Goal: Task Accomplishment & Management: Manage account settings

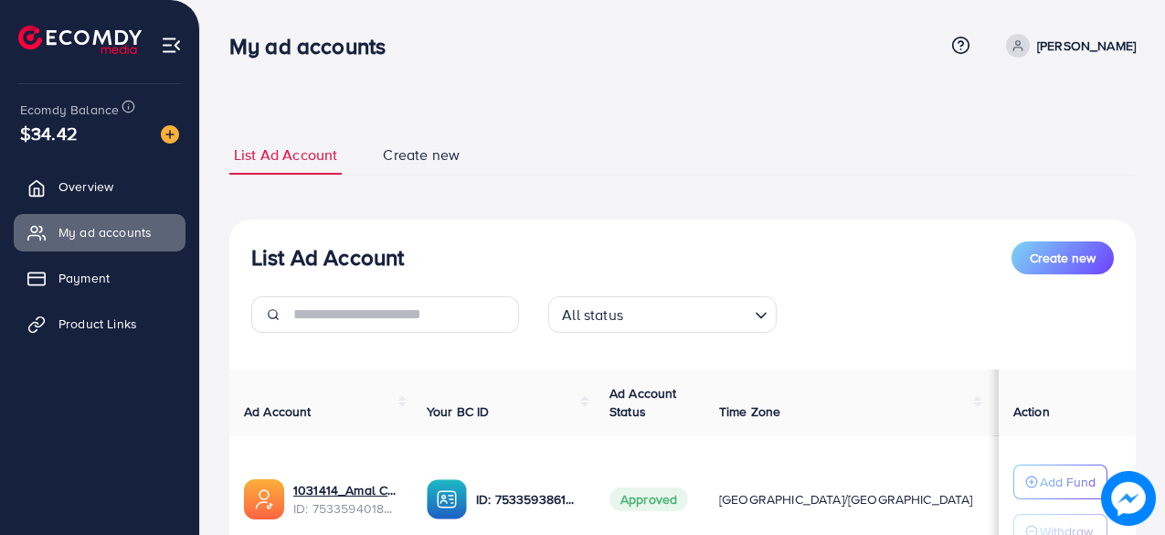
scroll to position [110, 0]
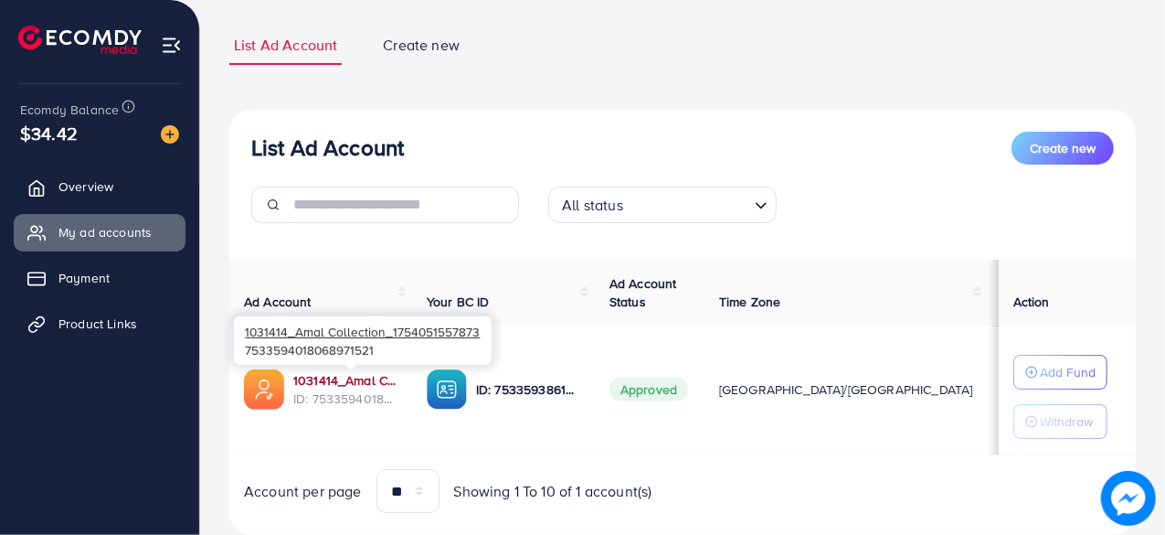
click at [342, 387] on link "1031414_Amal Collection_1754051557873" at bounding box center [345, 380] width 104 height 18
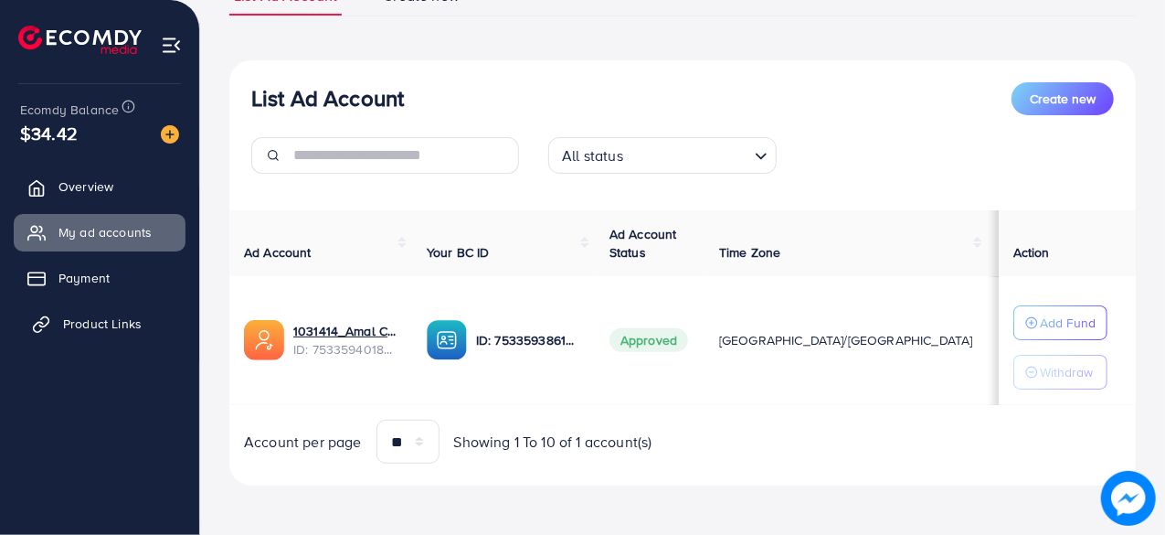
click at [119, 315] on span "Product Links" at bounding box center [102, 323] width 79 height 18
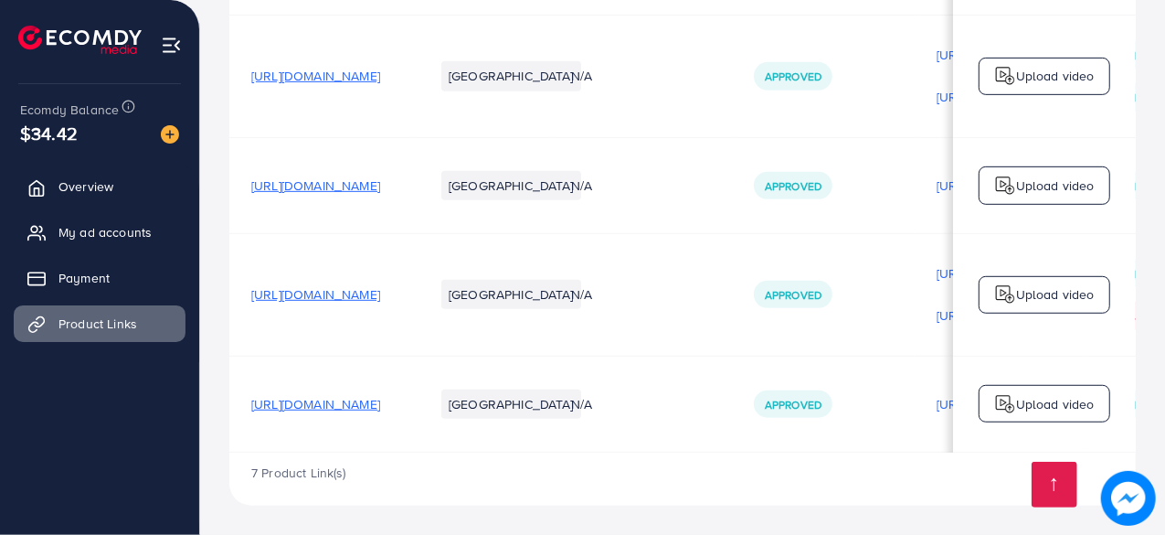
drag, startPoint x: 243, startPoint y: 293, endPoint x: 539, endPoint y: 301, distance: 296.1
click at [412, 301] on td "[URL][DOMAIN_NAME]" at bounding box center [320, 294] width 183 height 122
copy span "https://amalcollection.store/products/m-premium-"
click at [316, 206] on td "[URL][DOMAIN_NAME]" at bounding box center [320, 185] width 183 height 96
drag, startPoint x: 239, startPoint y: 289, endPoint x: 577, endPoint y: 291, distance: 337.2
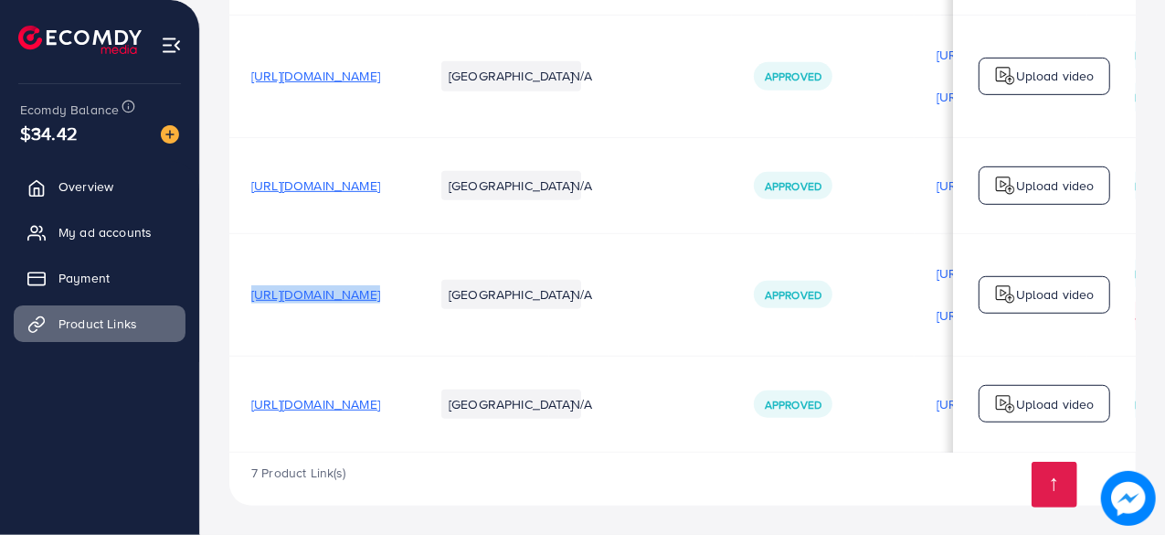
click at [577, 291] on tr "https://amalcollection.store/products/m-premium-wallet-men-s-high-quality Pakis…" at bounding box center [841, 294] width 1224 height 122
copy span "[URL][DOMAIN_NAME]"
click at [412, 235] on td "[URL][DOMAIN_NAME]" at bounding box center [320, 294] width 183 height 122
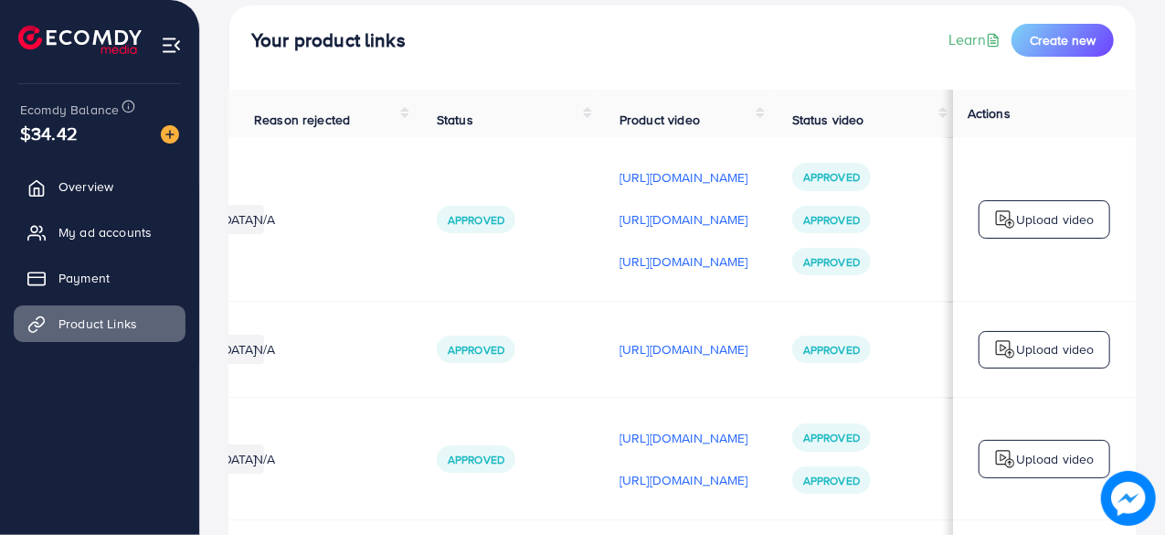
scroll to position [107, 0]
click at [650, 179] on p "[URL][DOMAIN_NAME]" at bounding box center [684, 178] width 129 height 22
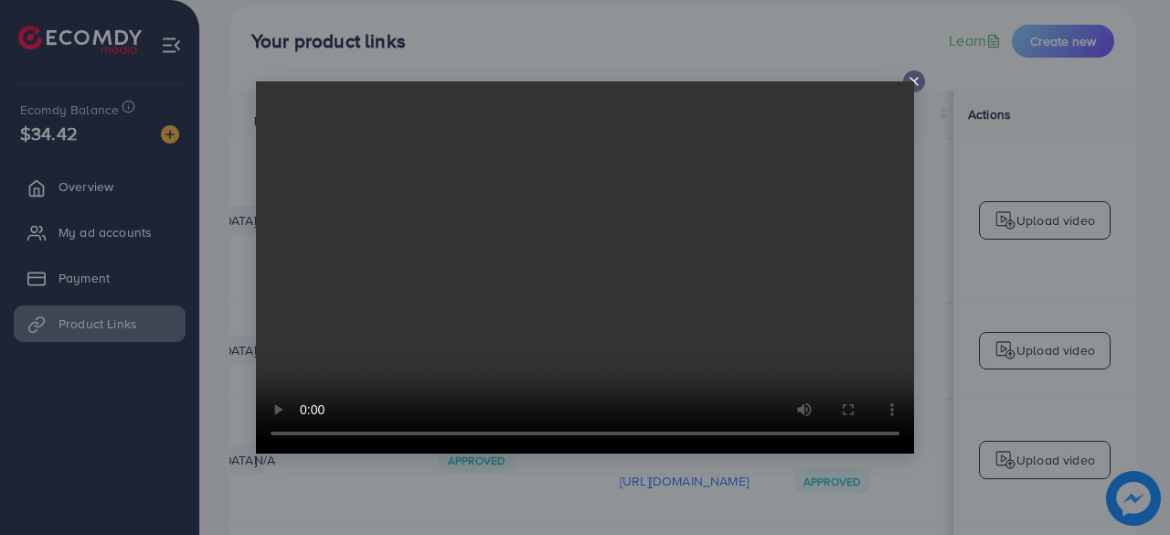
click at [915, 76] on icon at bounding box center [913, 81] width 15 height 15
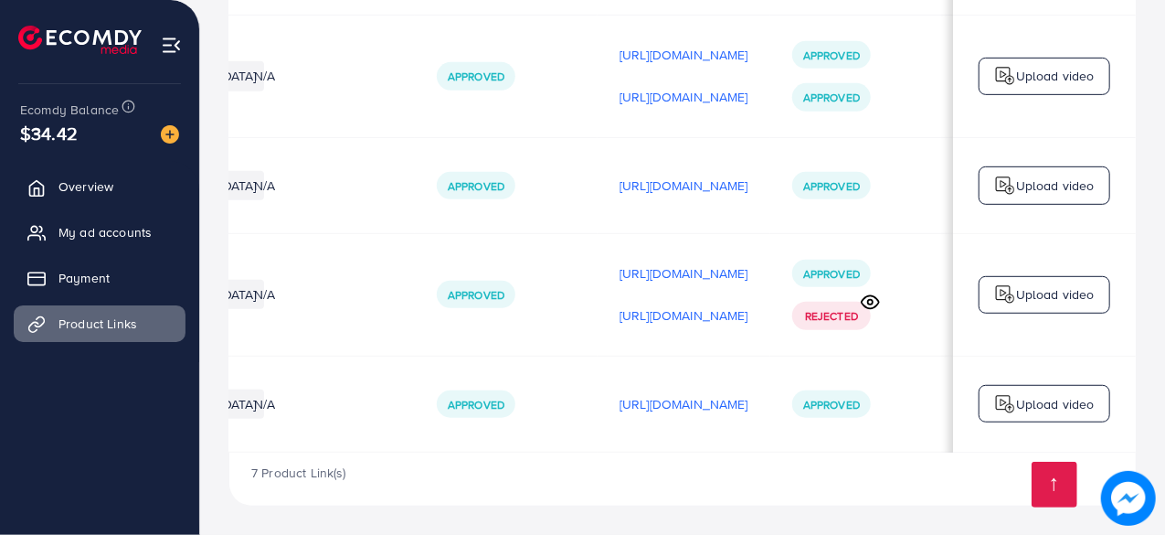
scroll to position [0, 540]
click at [99, 230] on span "My ad accounts" at bounding box center [109, 232] width 93 height 18
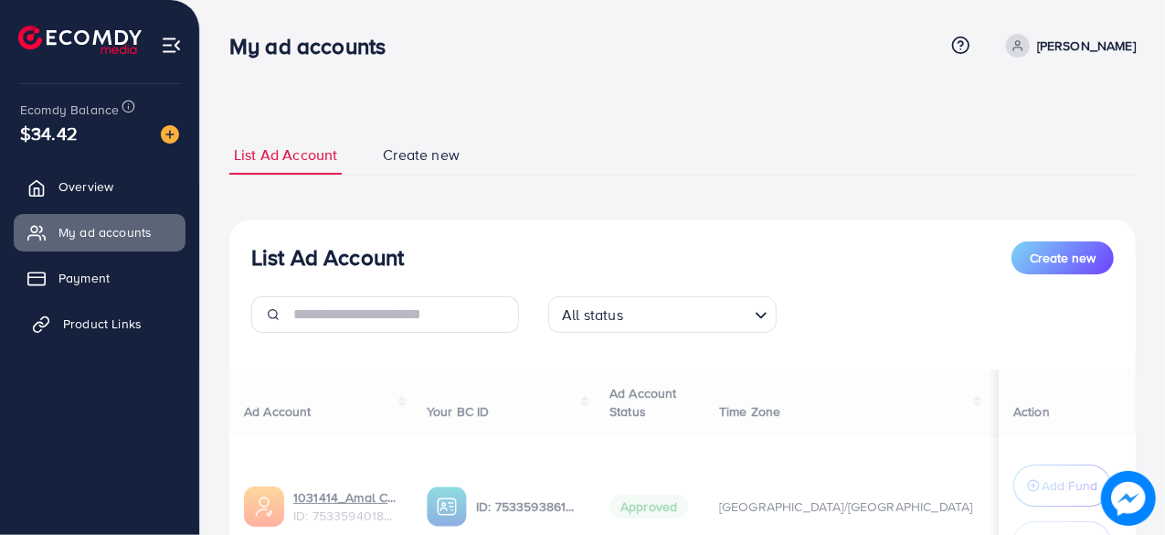
click at [106, 312] on link "Product Links" at bounding box center [100, 323] width 172 height 37
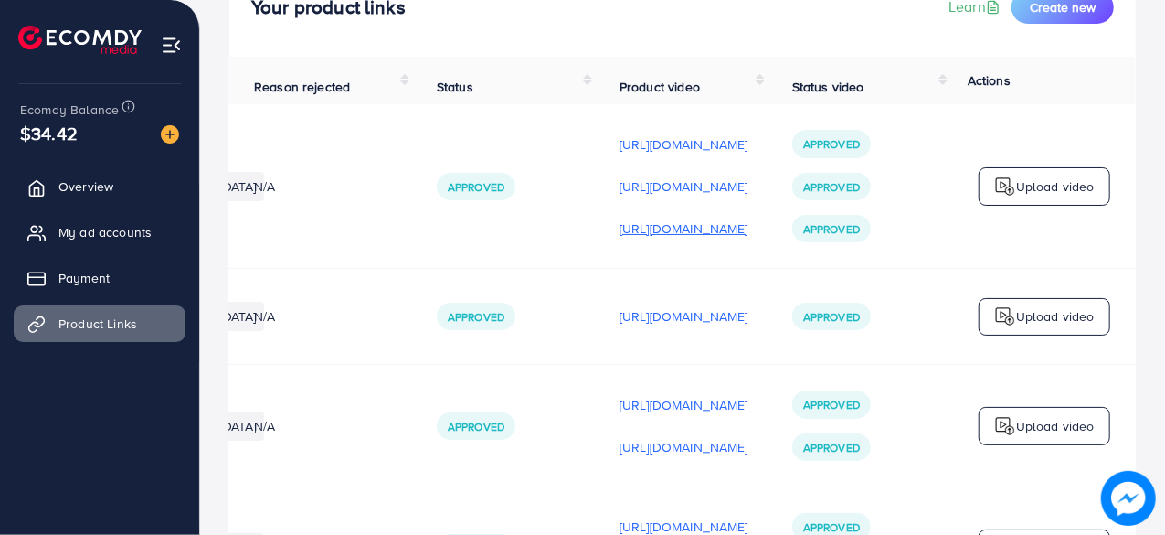
scroll to position [0, 540]
click at [651, 148] on p "[URL][DOMAIN_NAME]" at bounding box center [684, 144] width 129 height 22
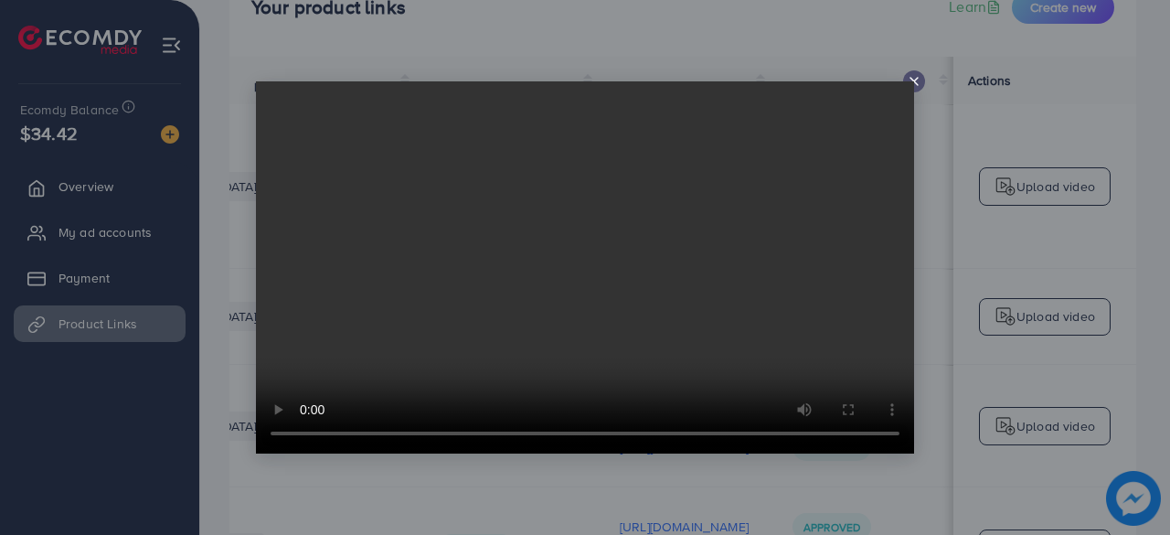
click at [908, 74] on icon at bounding box center [913, 81] width 15 height 15
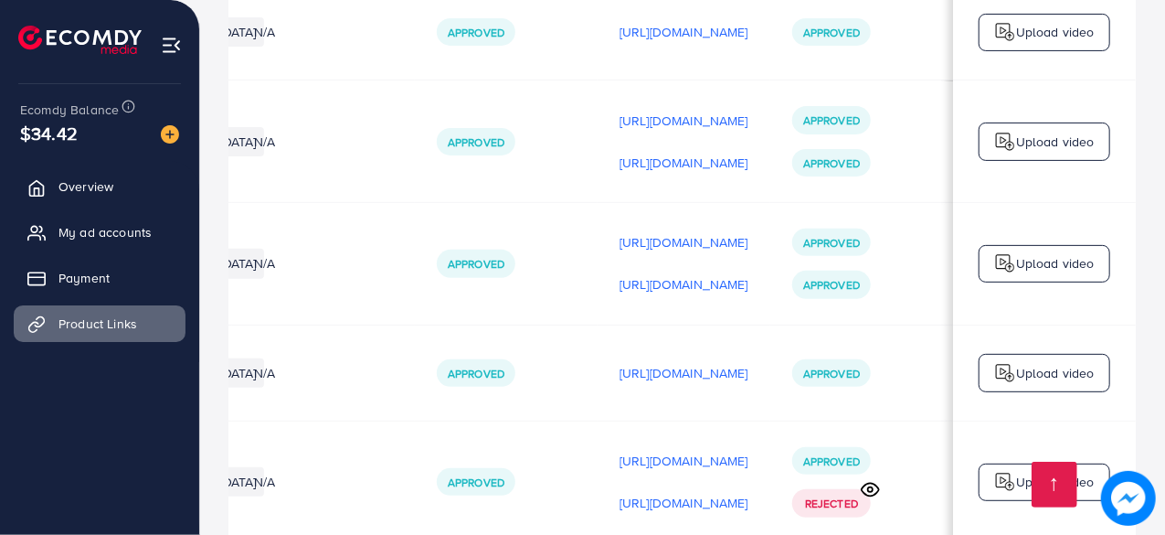
scroll to position [620, 0]
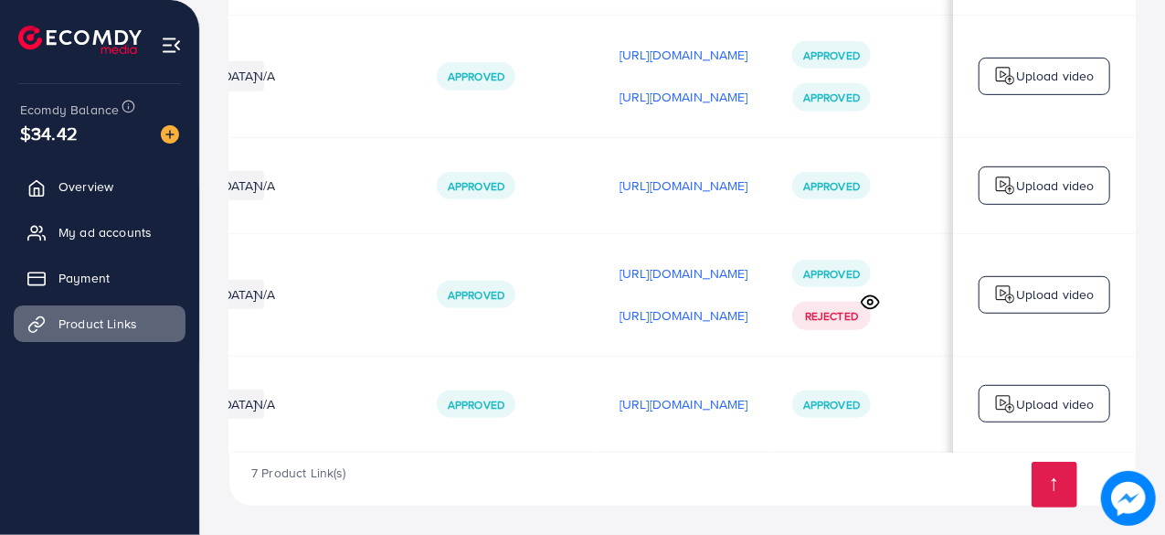
click at [1065, 297] on p "Upload video" at bounding box center [1055, 294] width 79 height 22
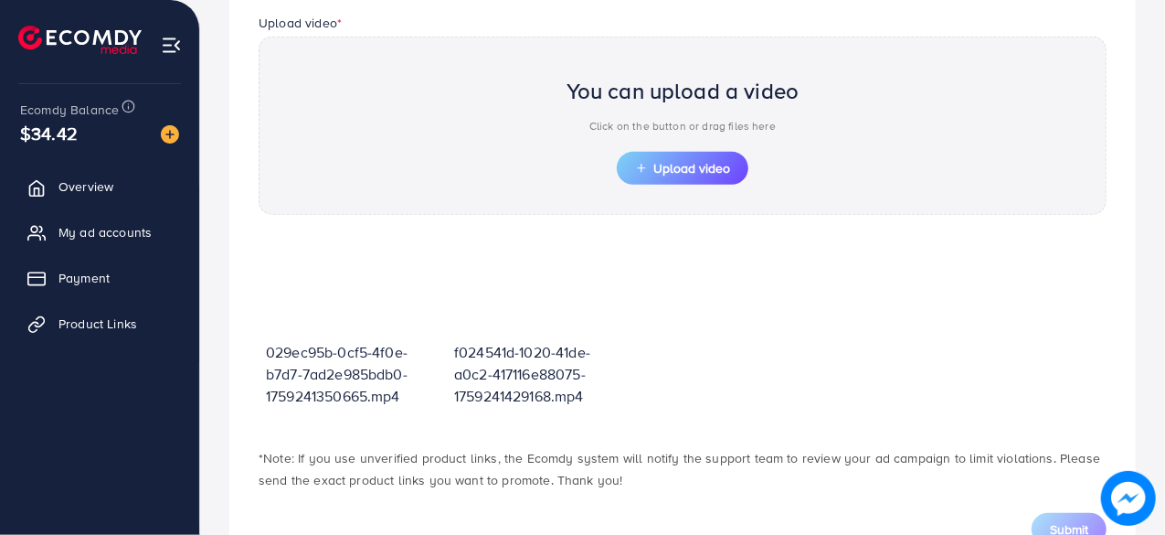
scroll to position [654, 0]
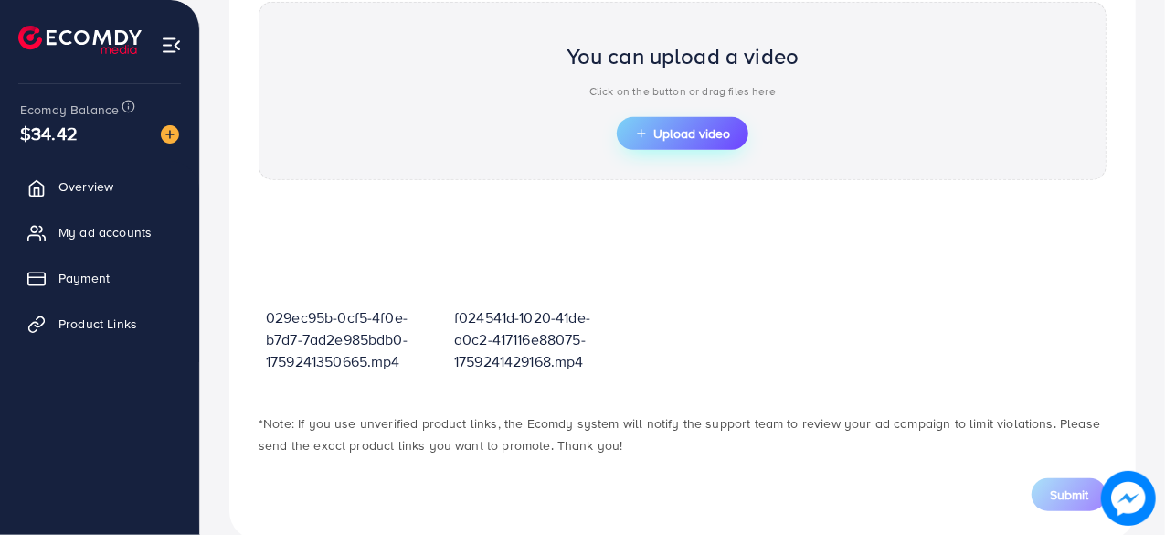
click at [709, 128] on span "Upload video" at bounding box center [682, 133] width 95 height 13
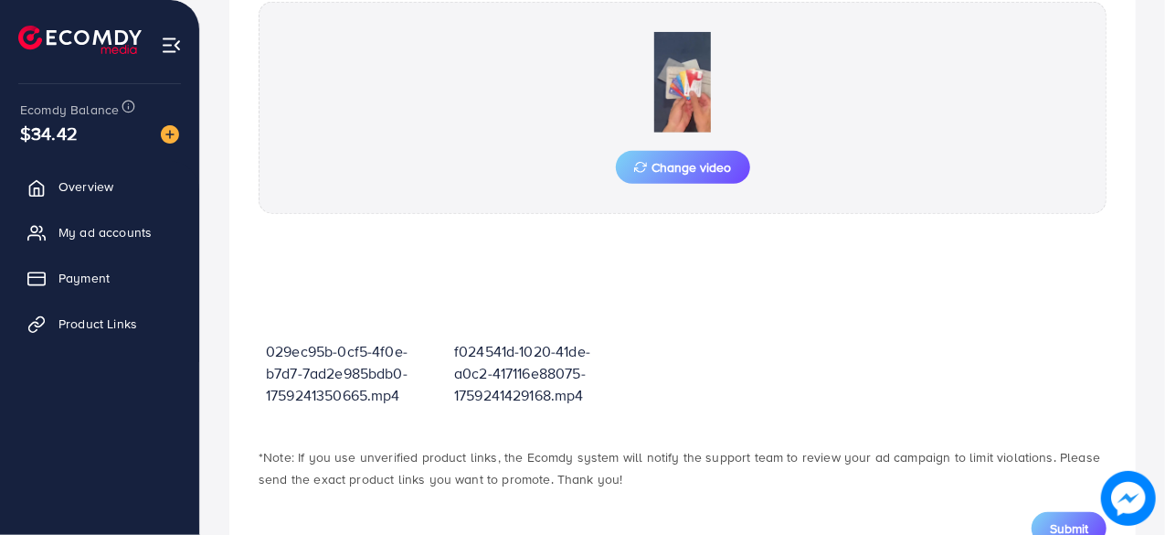
scroll to position [720, 0]
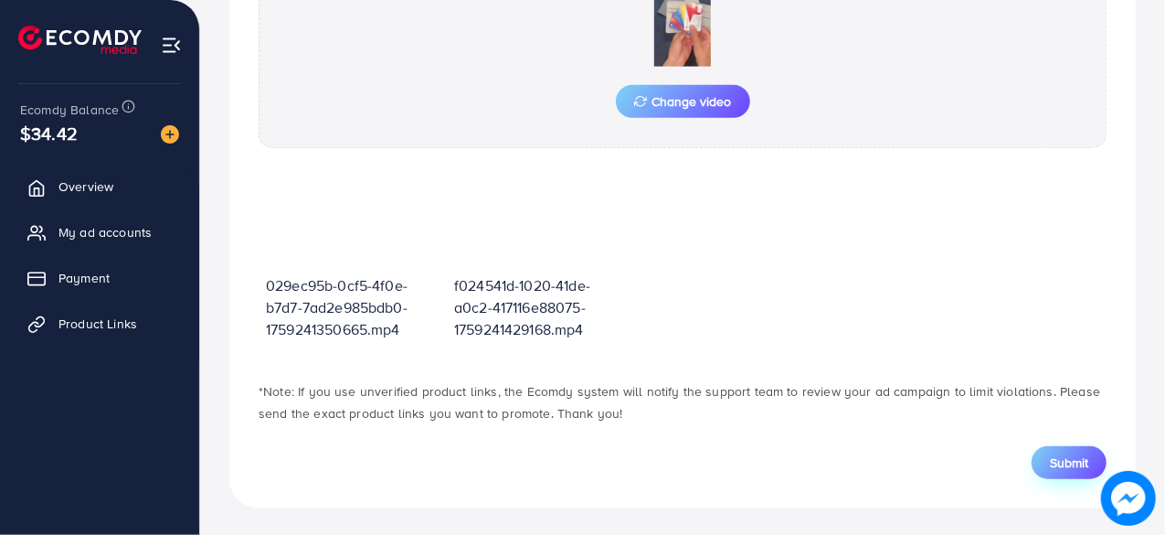
click at [1058, 467] on span "Submit" at bounding box center [1069, 462] width 38 height 18
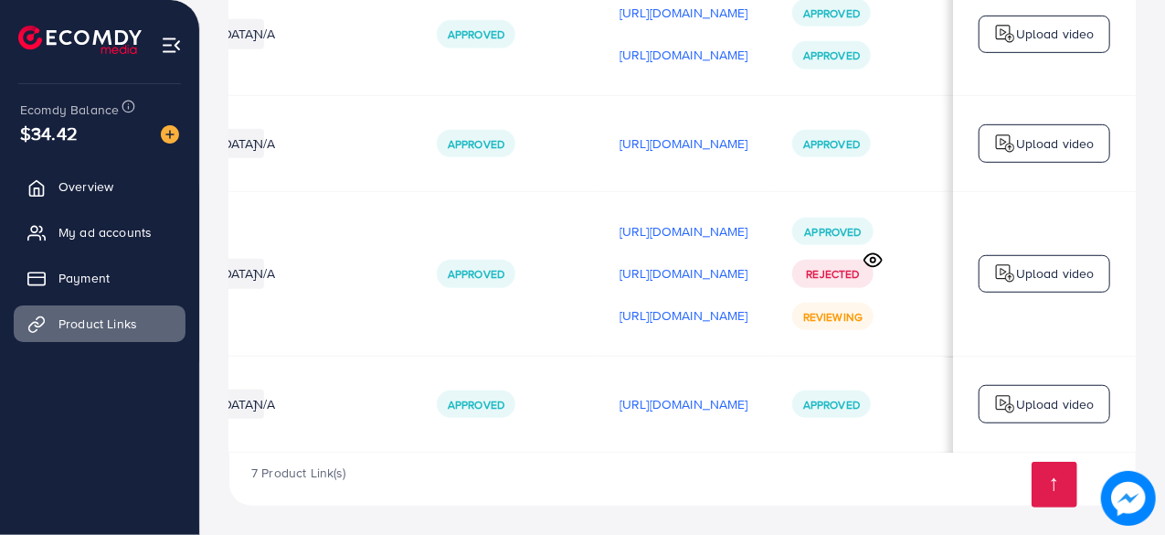
scroll to position [662, 0]
click at [688, 318] on p "[URL][DOMAIN_NAME]" at bounding box center [684, 315] width 129 height 22
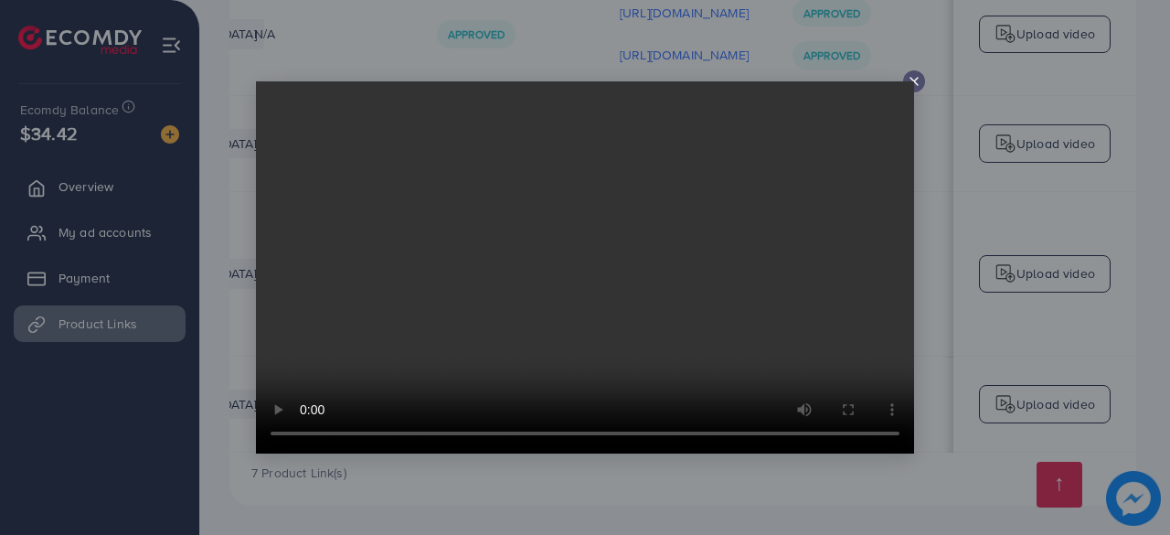
click at [912, 83] on video at bounding box center [585, 267] width 658 height 372
click at [914, 76] on icon at bounding box center [913, 81] width 15 height 15
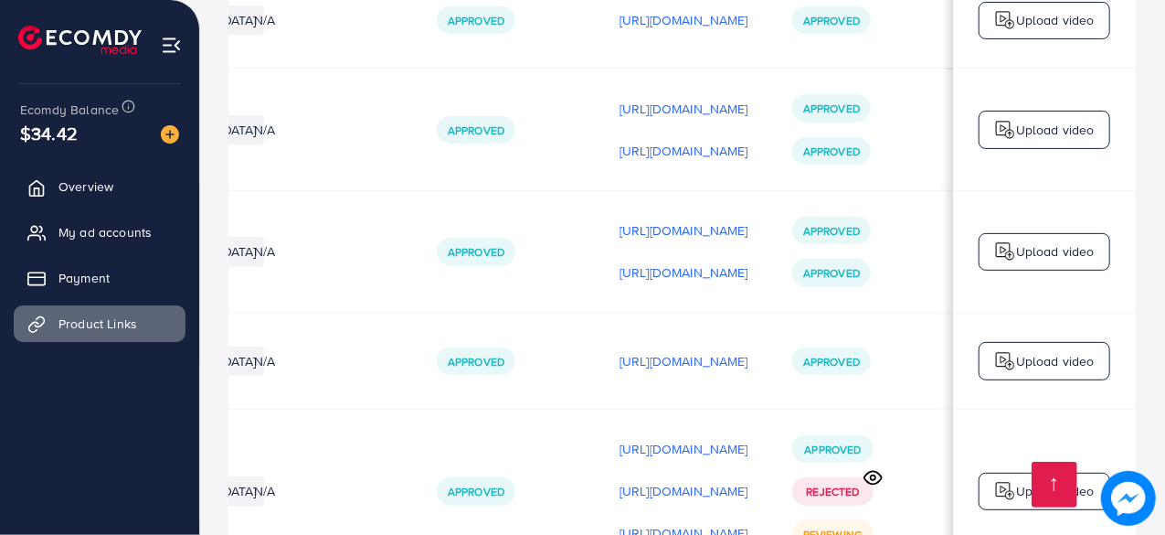
scroll to position [537, 0]
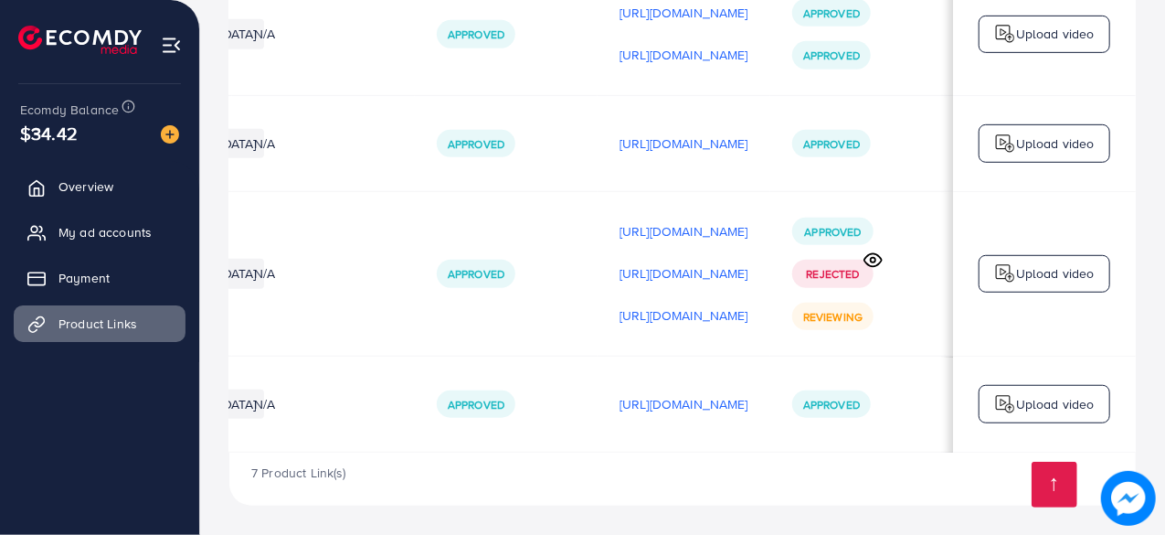
scroll to position [0, 540]
click at [906, 495] on div "7 Product Link(s)" at bounding box center [682, 478] width 906 height 53
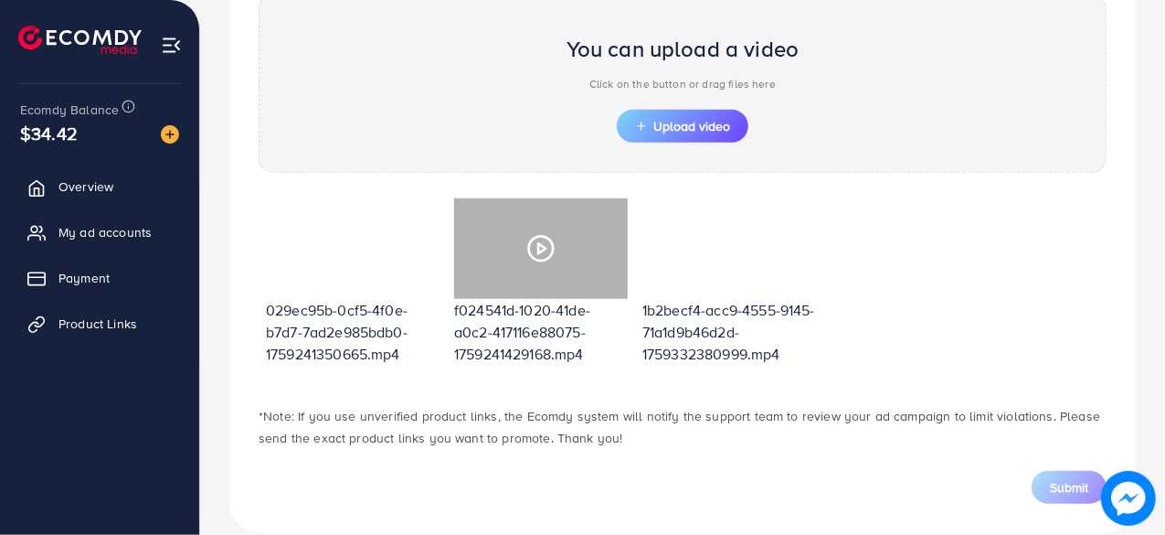
scroll to position [654, 0]
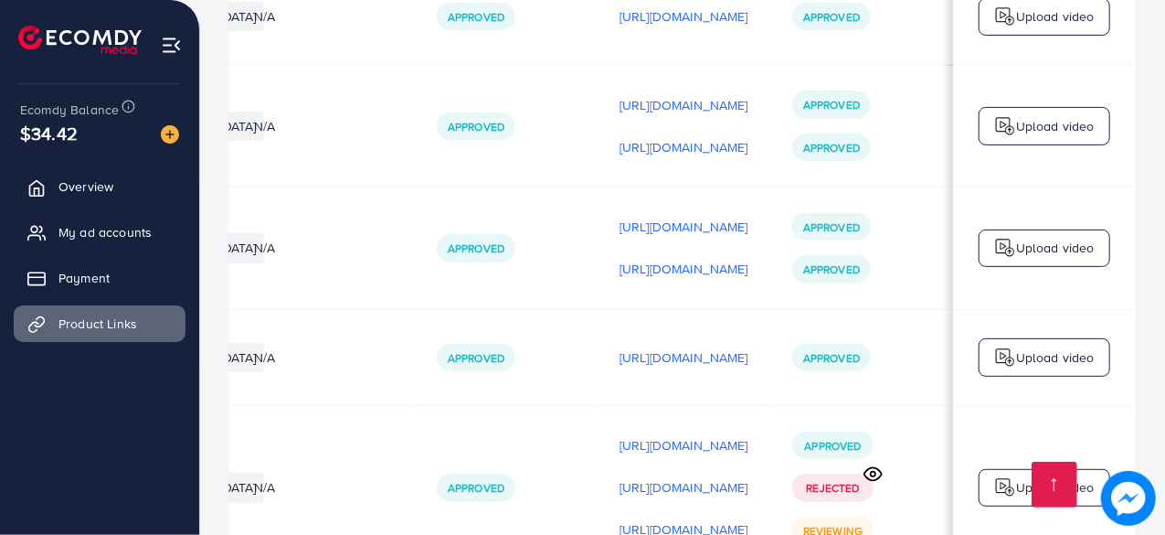
scroll to position [435, 0]
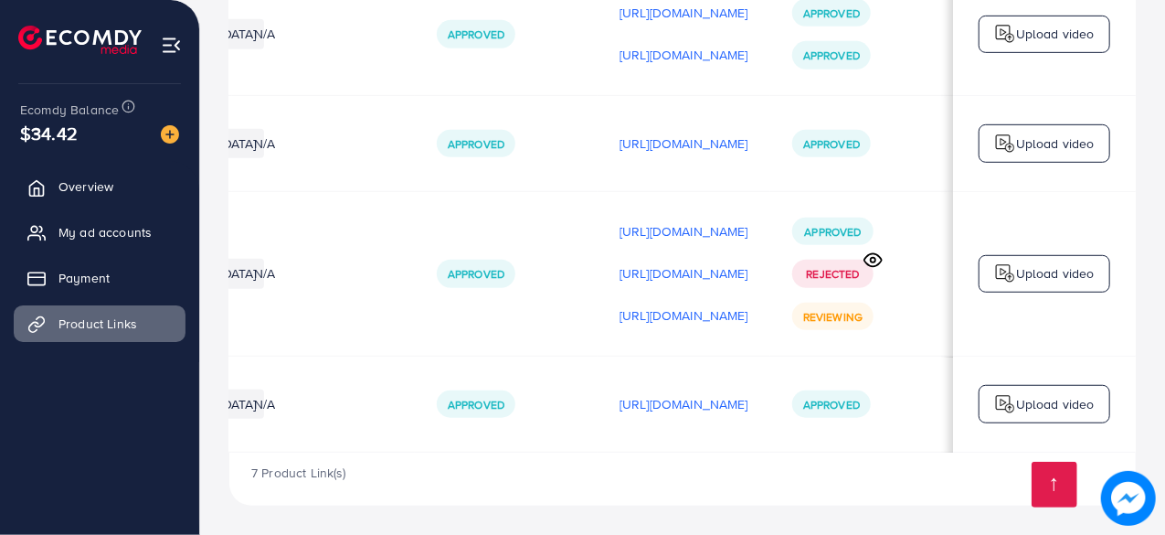
scroll to position [0, 540]
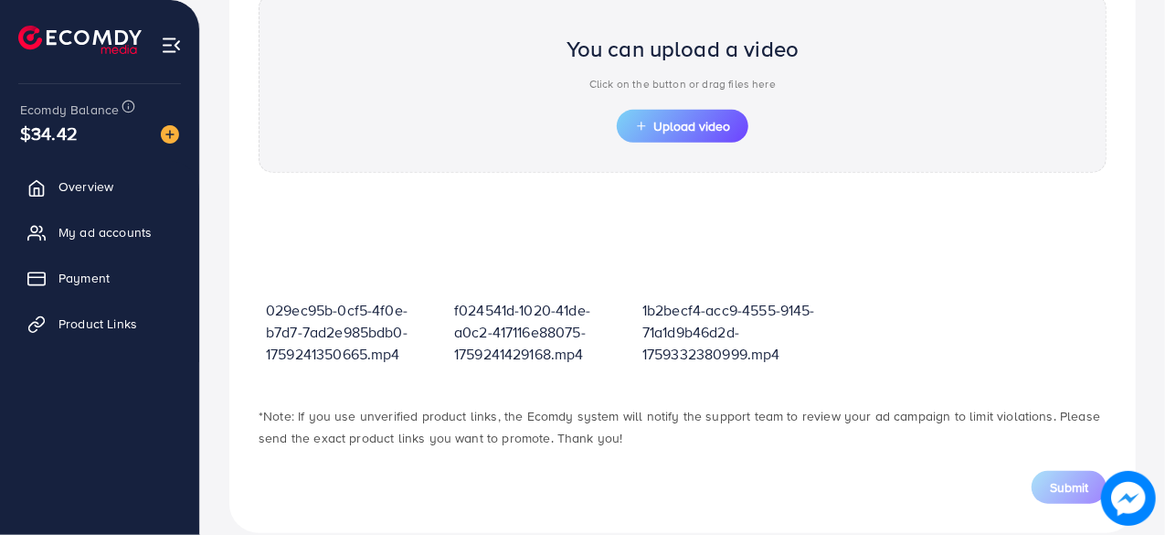
scroll to position [654, 0]
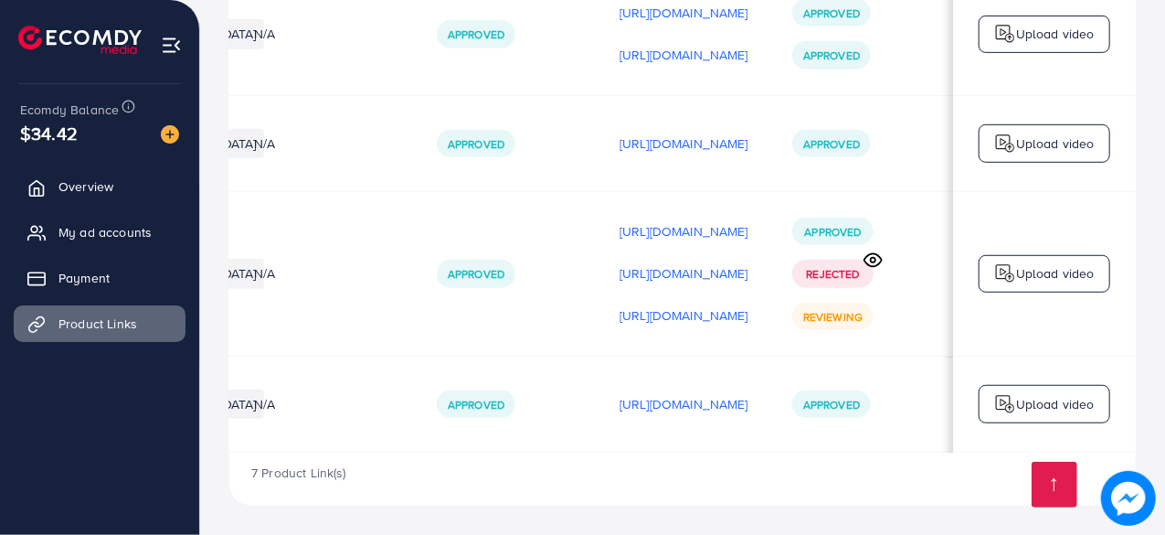
scroll to position [0, 540]
click at [620, 224] on p "[URL][DOMAIN_NAME]" at bounding box center [684, 231] width 129 height 22
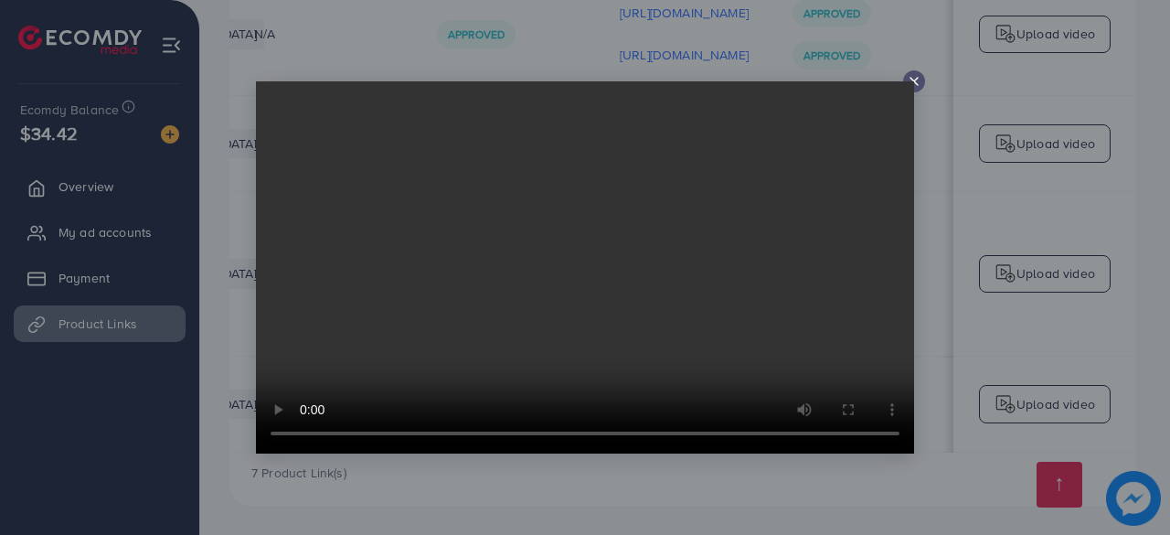
click at [909, 74] on icon at bounding box center [913, 81] width 15 height 15
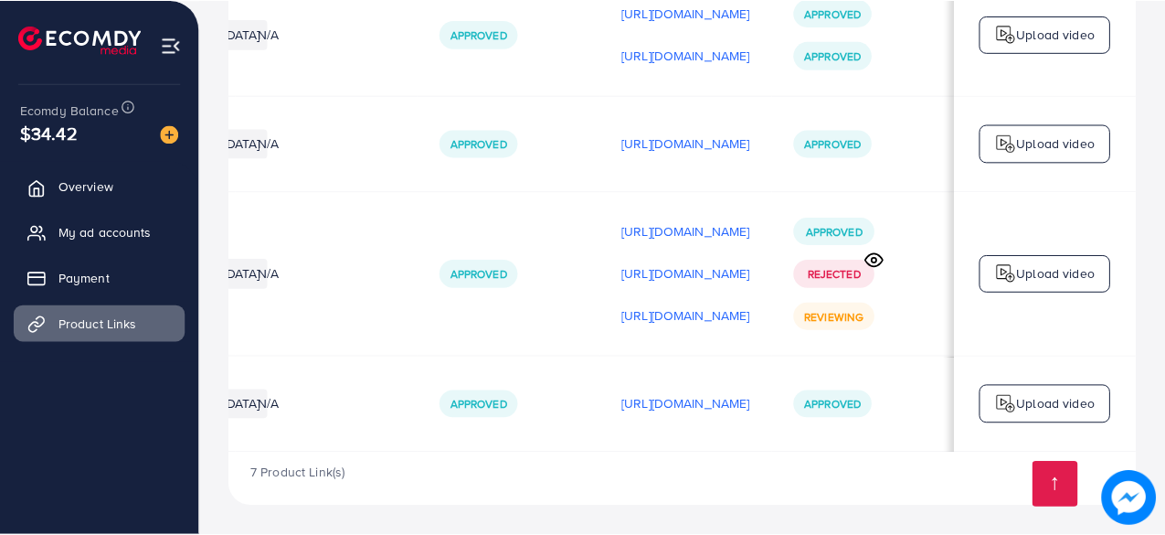
scroll to position [0, 535]
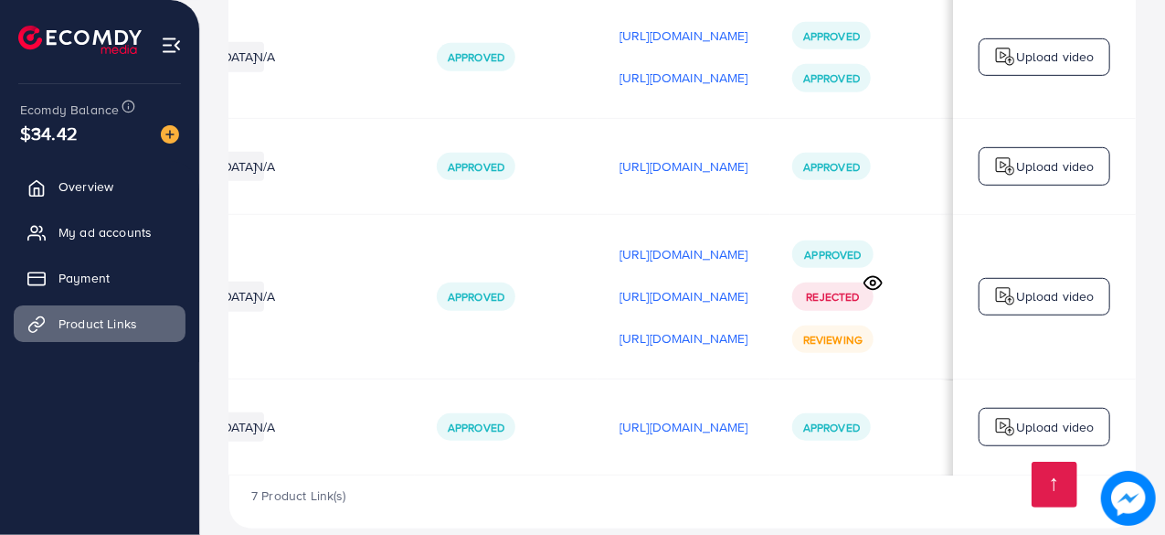
scroll to position [630, 0]
click at [620, 343] on p "[URL][DOMAIN_NAME]" at bounding box center [684, 339] width 129 height 22
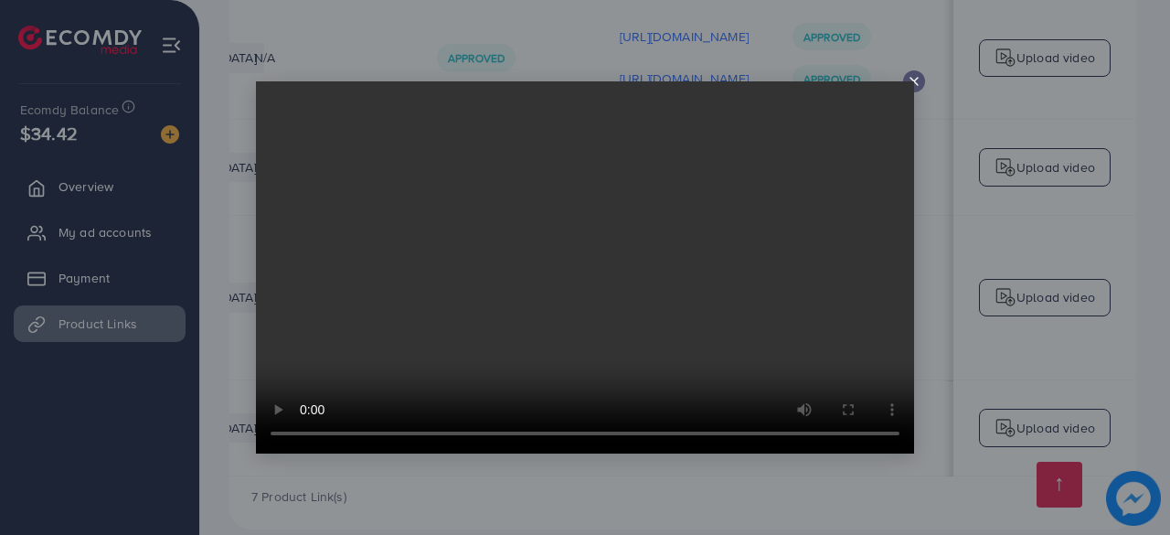
click at [919, 80] on icon at bounding box center [913, 81] width 15 height 15
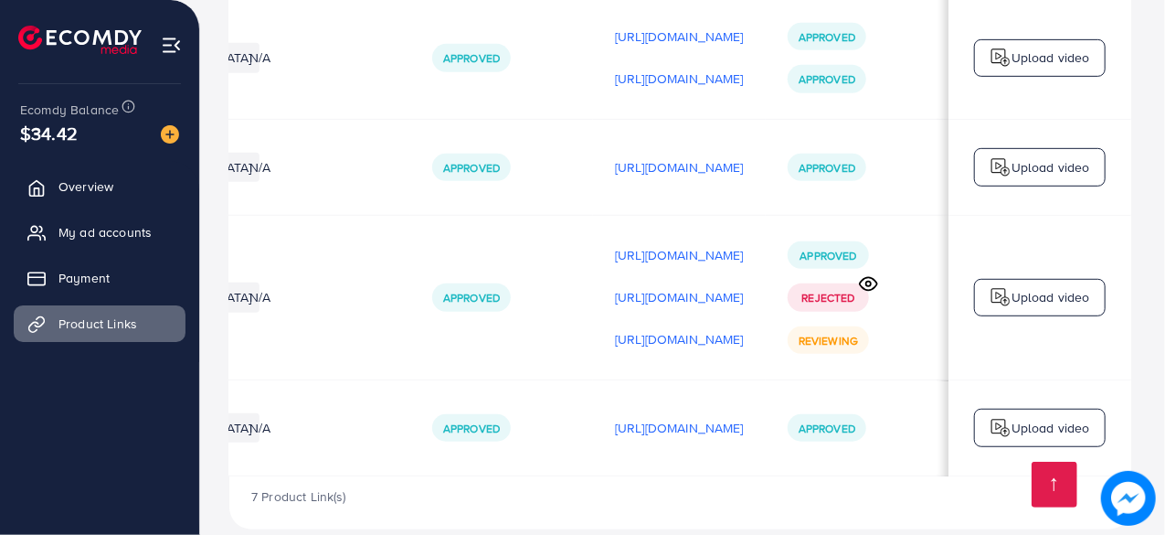
scroll to position [0, 535]
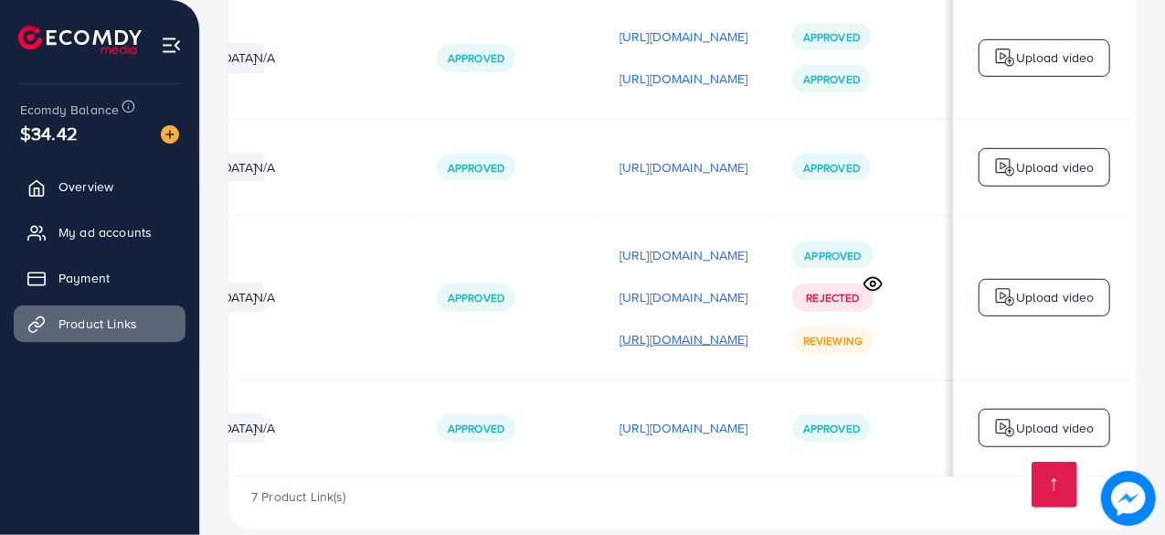
click at [652, 337] on p "[URL][DOMAIN_NAME]" at bounding box center [684, 339] width 129 height 22
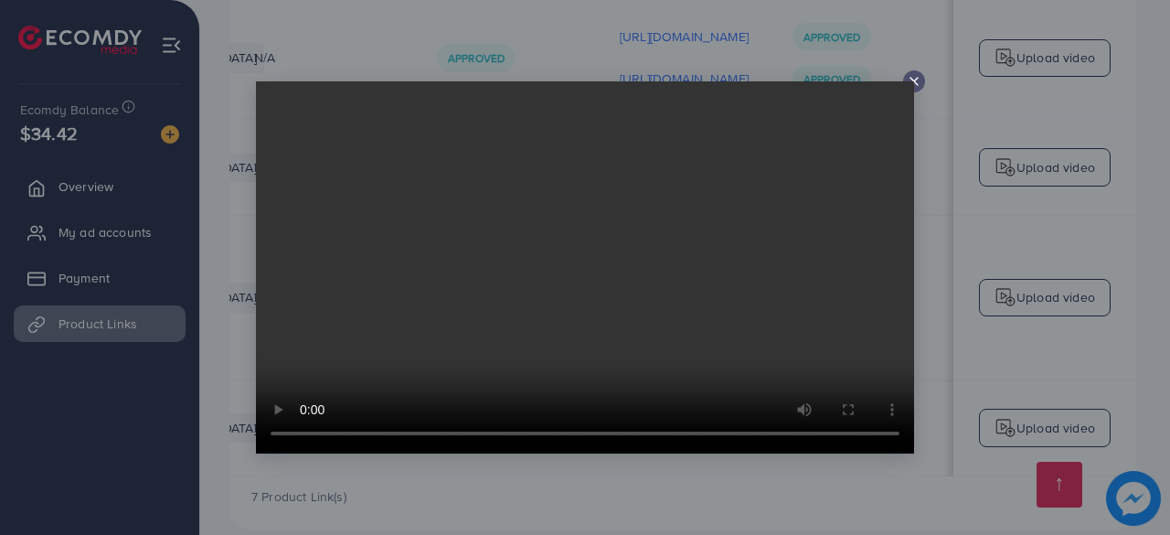
click at [906, 81] on video at bounding box center [585, 267] width 658 height 372
click at [913, 74] on icon at bounding box center [913, 81] width 15 height 15
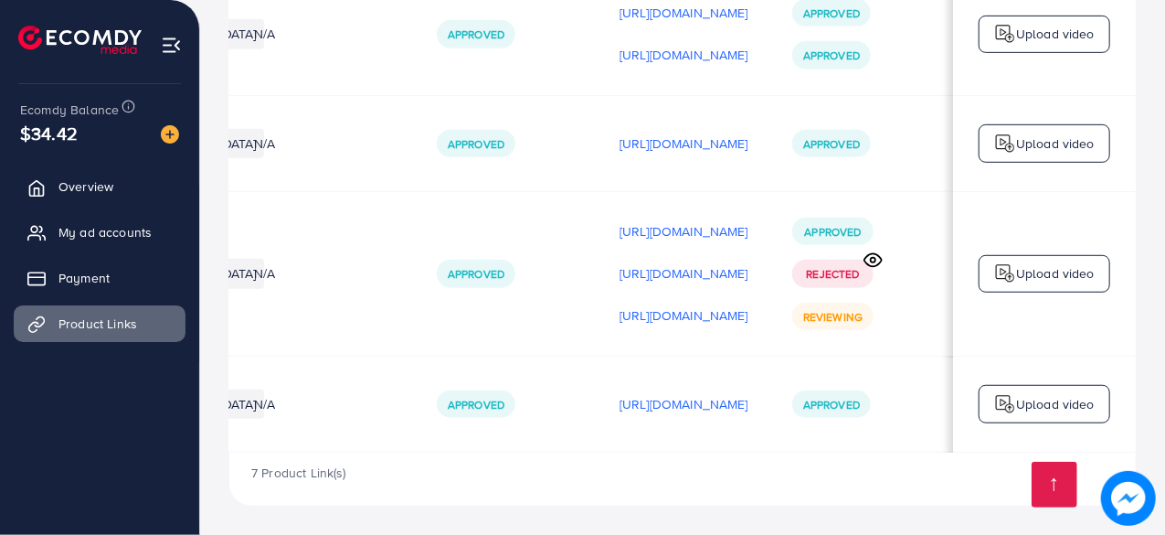
scroll to position [0, 540]
click at [620, 398] on p "[URL][DOMAIN_NAME]" at bounding box center [684, 404] width 129 height 22
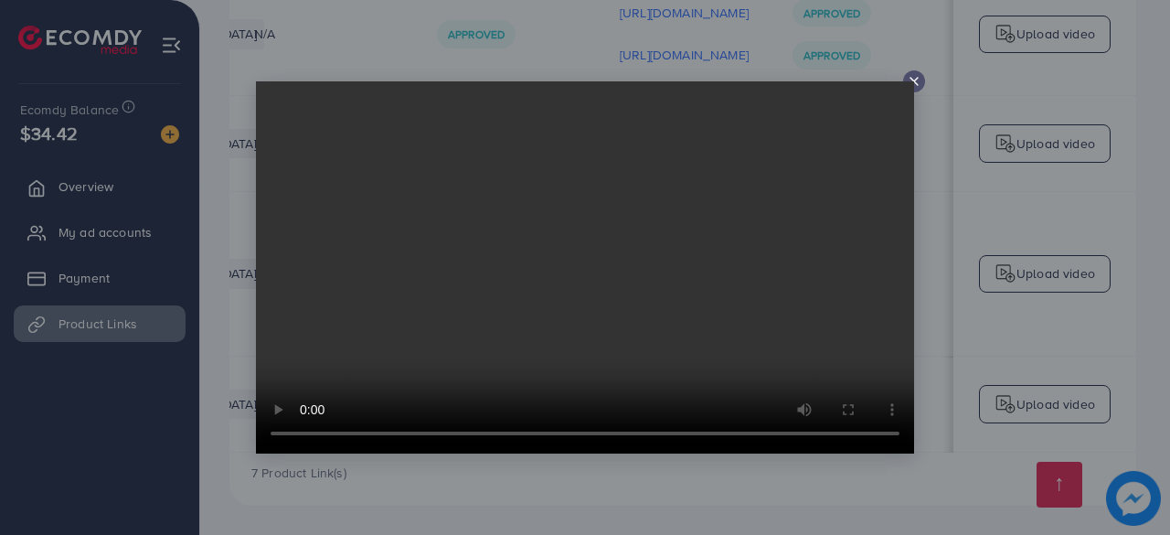
click at [910, 82] on video at bounding box center [585, 267] width 658 height 372
click at [911, 80] on icon at bounding box center [913, 81] width 15 height 15
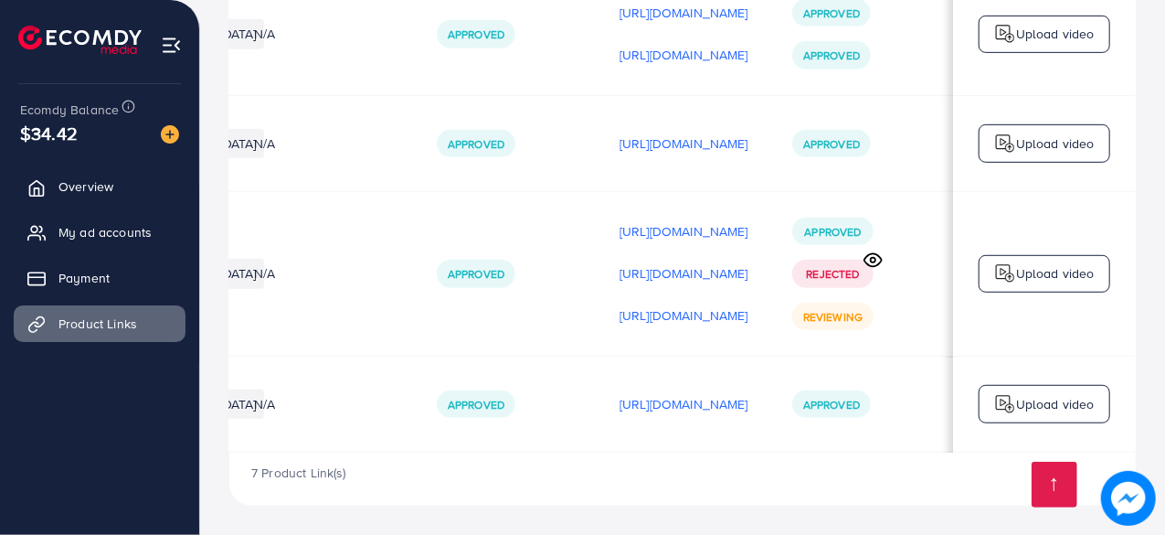
scroll to position [651, 0]
click at [415, 303] on td "Approved" at bounding box center [506, 273] width 183 height 164
click at [74, 240] on span "My ad accounts" at bounding box center [109, 232] width 93 height 18
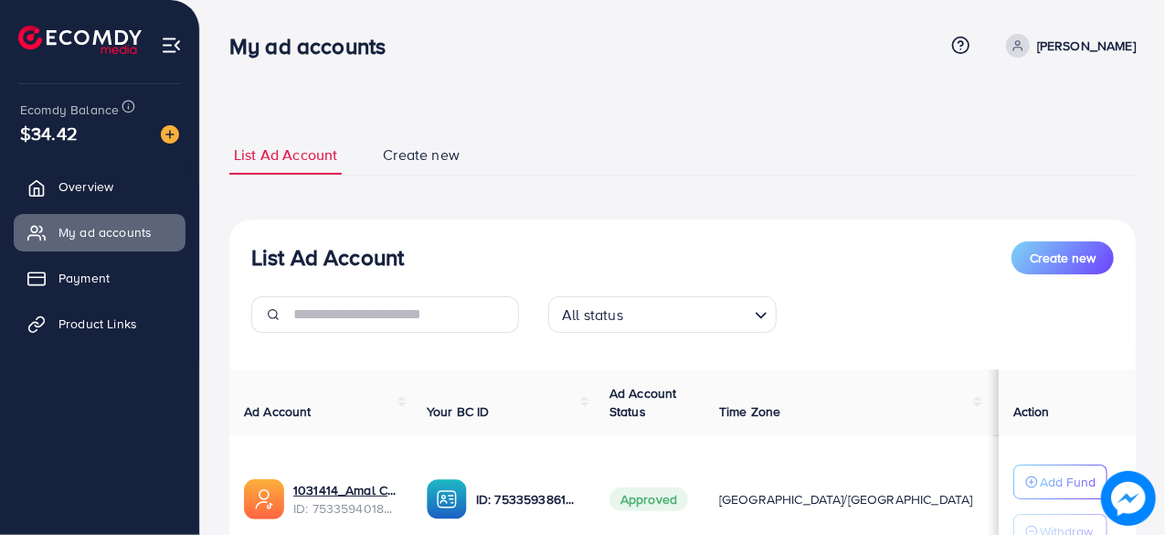
scroll to position [159, 0]
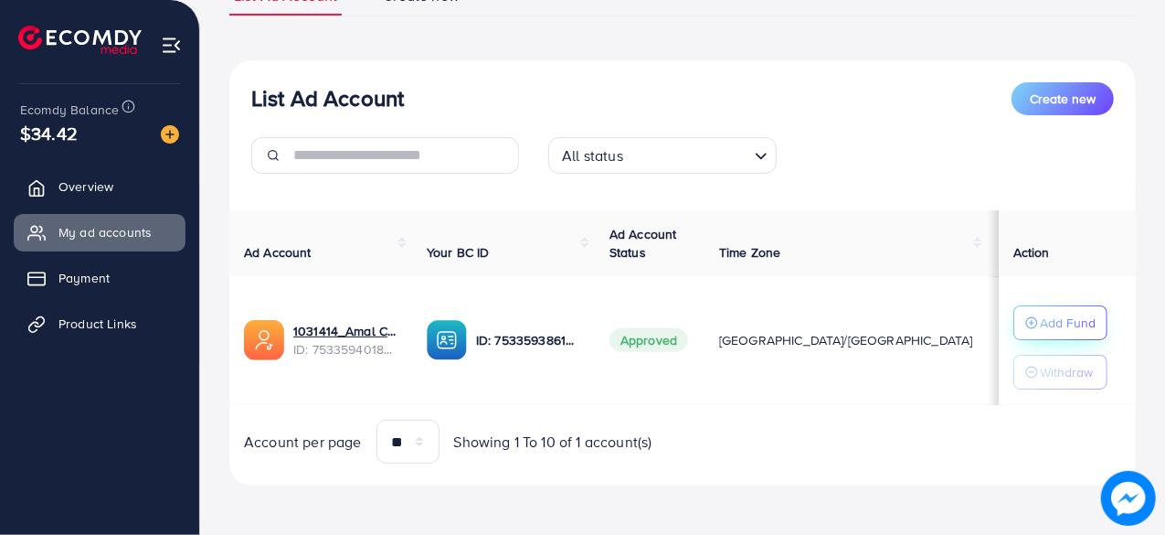
click at [1047, 327] on p "Add Fund" at bounding box center [1068, 323] width 56 height 22
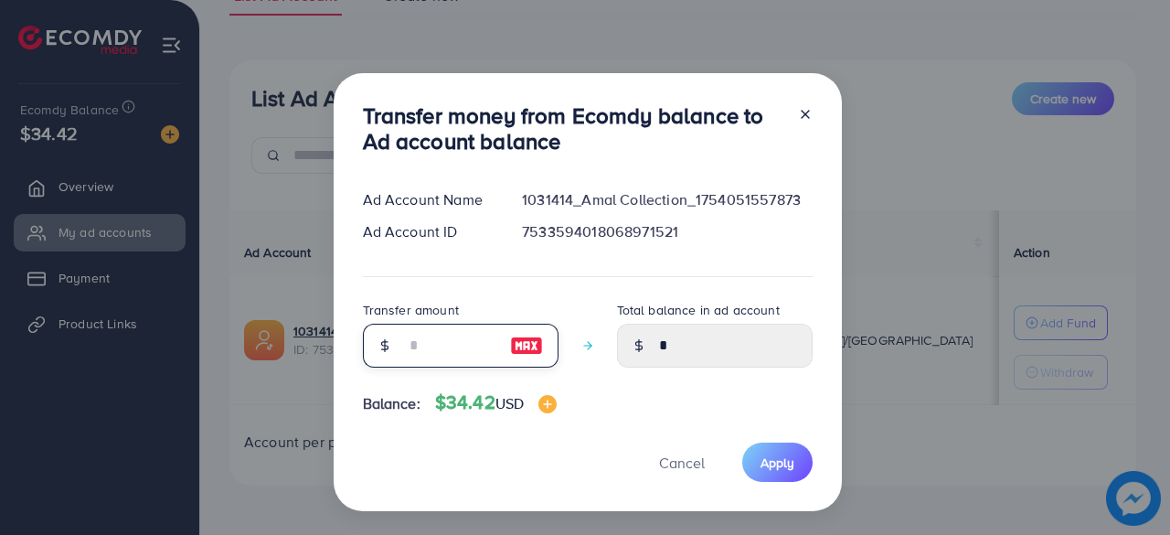
click at [459, 339] on input "number" at bounding box center [450, 345] width 91 height 44
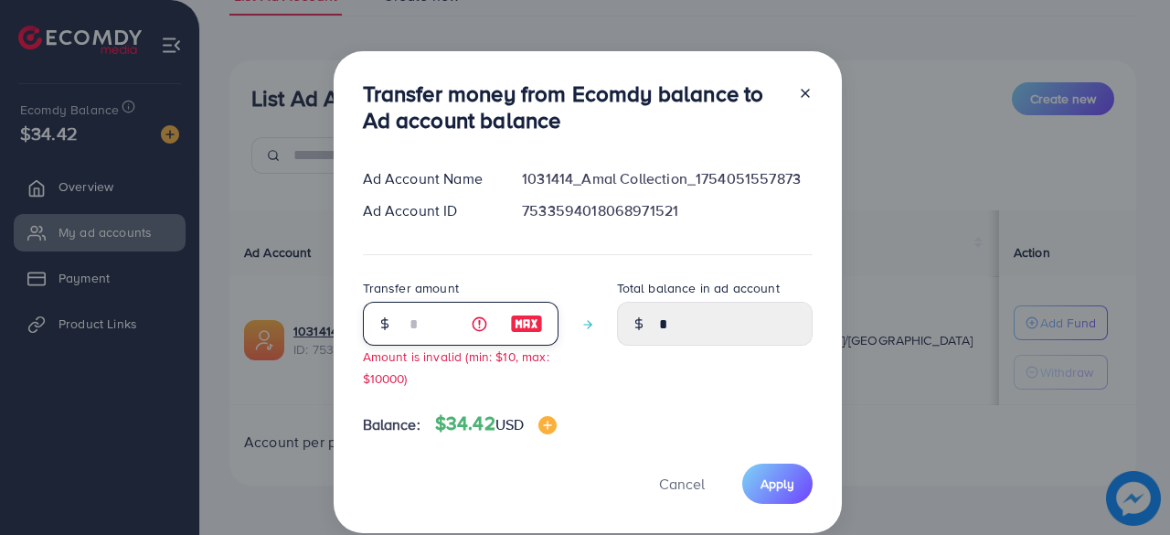
type input "**"
type input "*****"
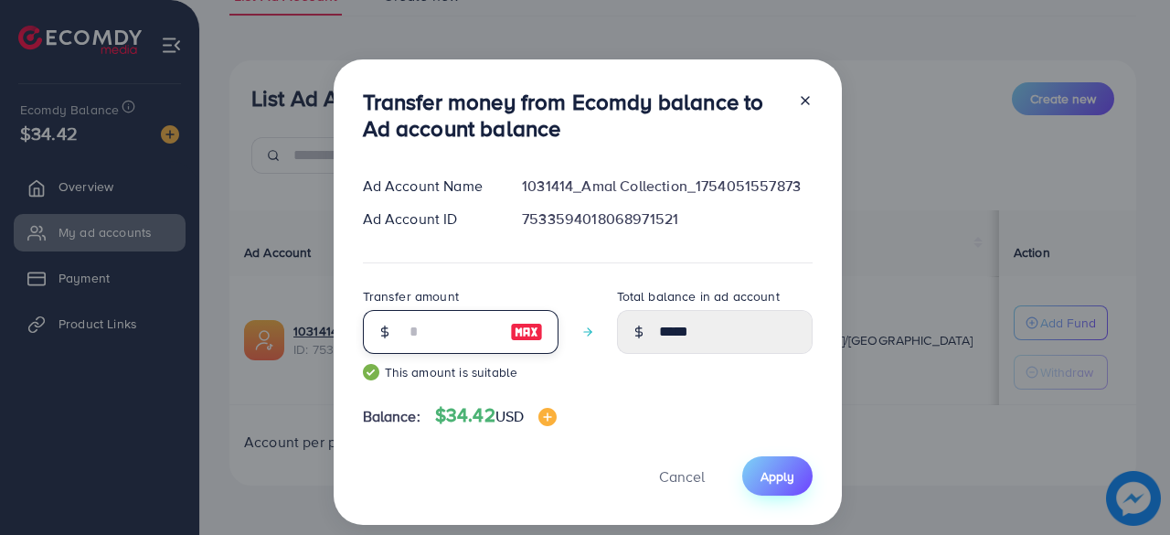
type input "**"
click at [771, 483] on span "Apply" at bounding box center [777, 476] width 34 height 18
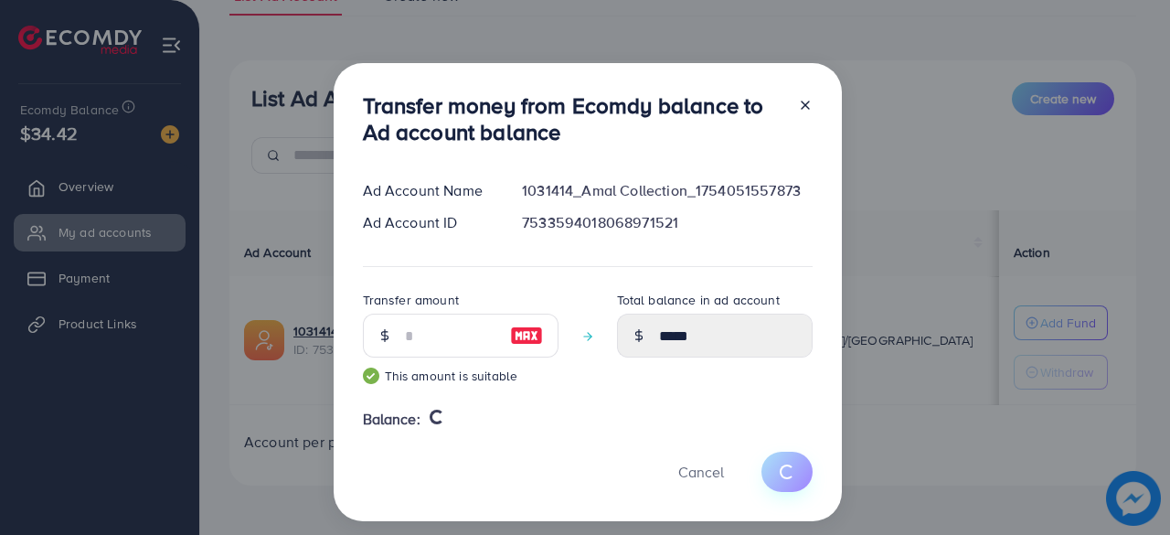
type input "*"
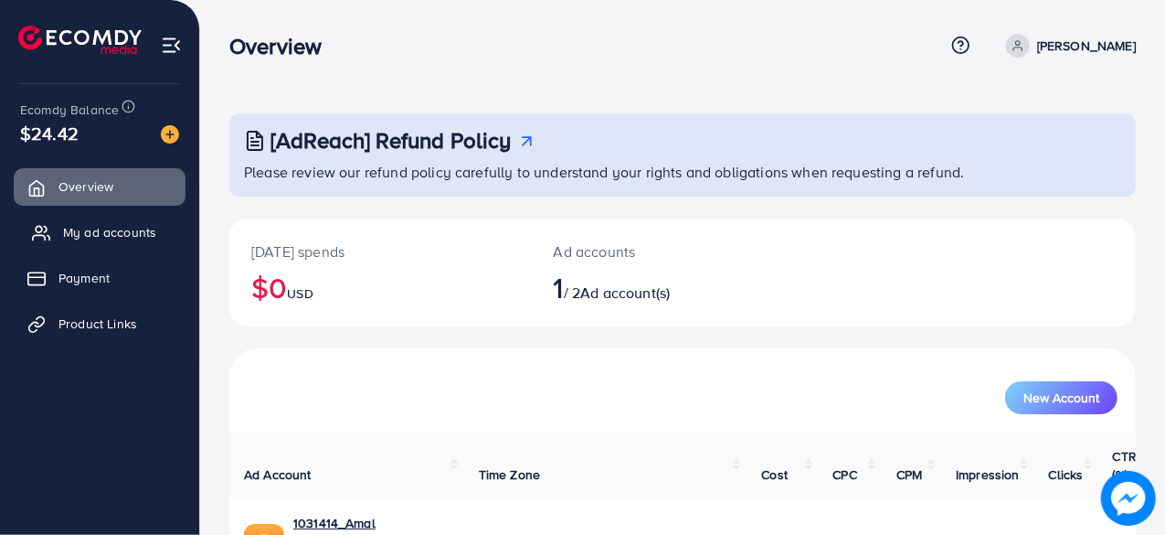
click at [111, 231] on span "My ad accounts" at bounding box center [109, 232] width 93 height 18
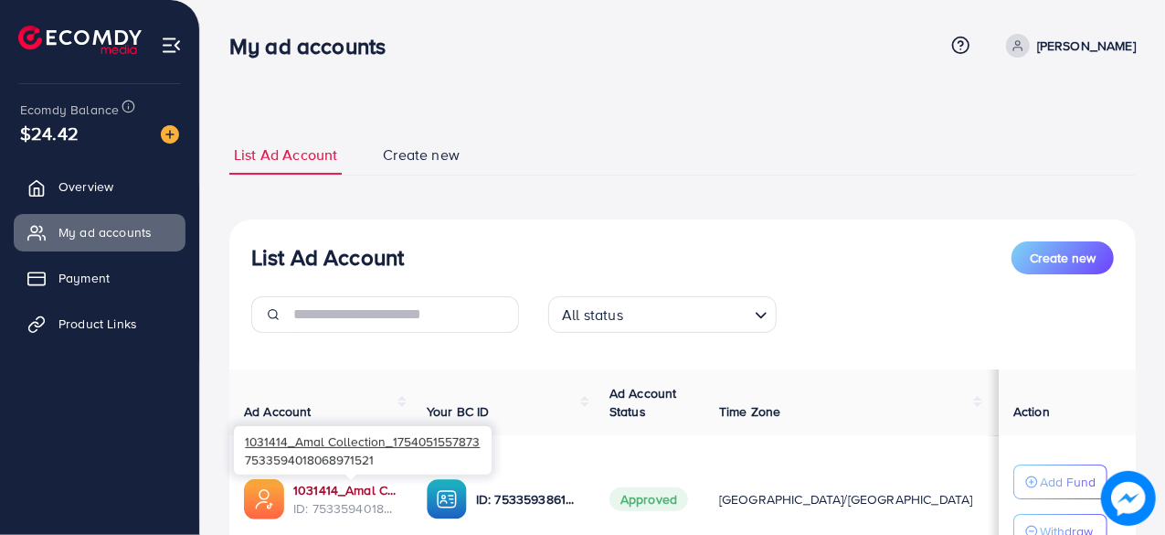
click at [362, 487] on link "1031414_Amal Collection_1754051557873" at bounding box center [345, 490] width 104 height 18
click at [349, 487] on link "1031414_Amal Collection_1754051557873" at bounding box center [345, 490] width 104 height 18
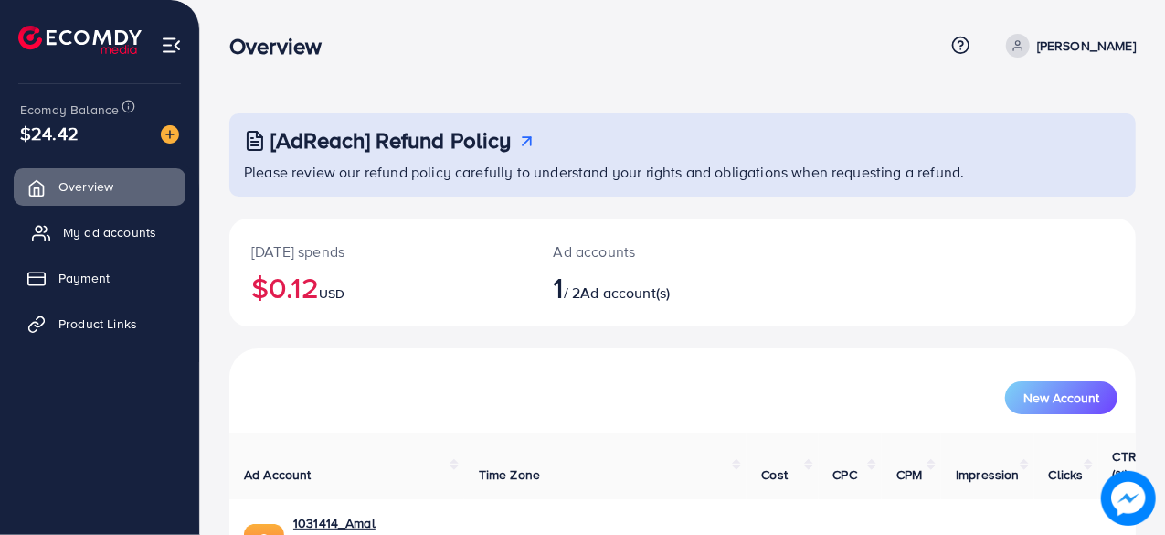
click at [135, 220] on link "My ad accounts" at bounding box center [100, 232] width 172 height 37
